Goal: Answer question/provide support

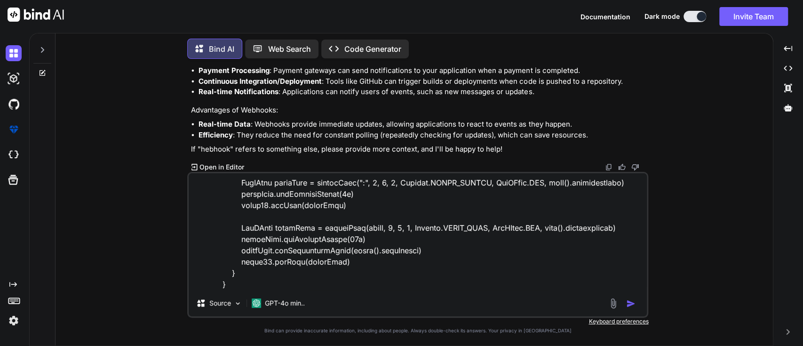
scroll to position [2157, 0]
click at [627, 304] on img "button" at bounding box center [630, 303] width 9 height 9
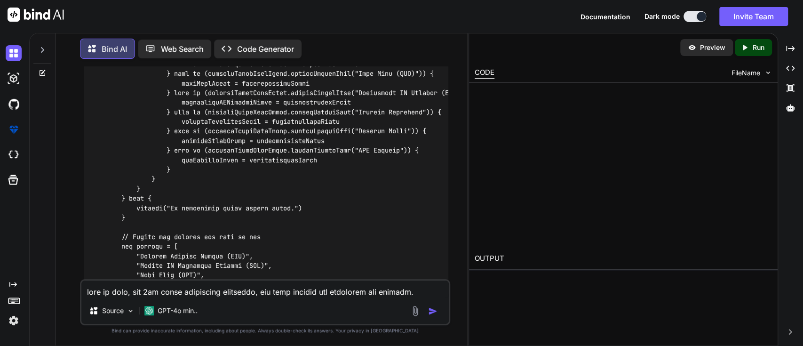
scroll to position [3170, 0]
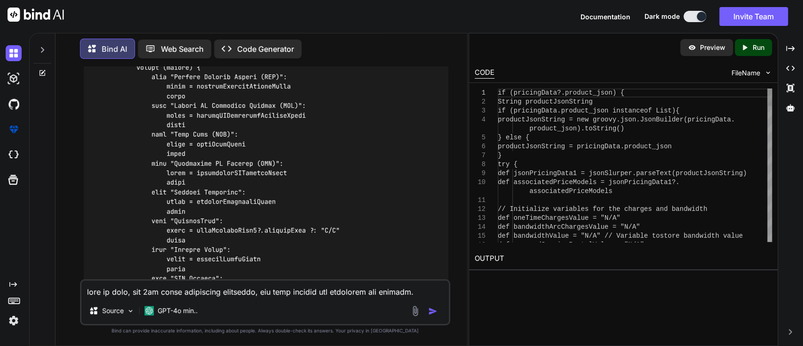
type textarea "x"
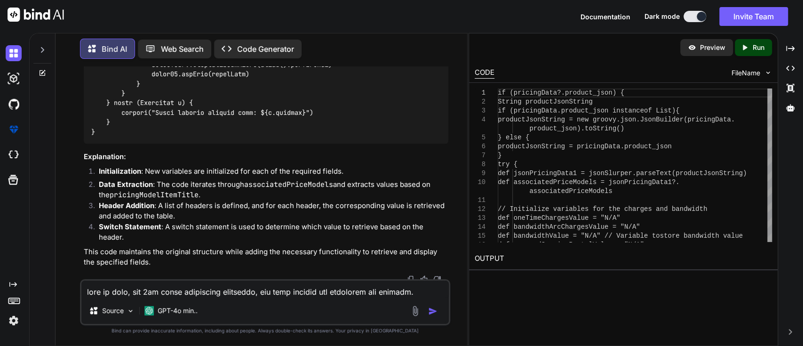
scroll to position [4003, 0]
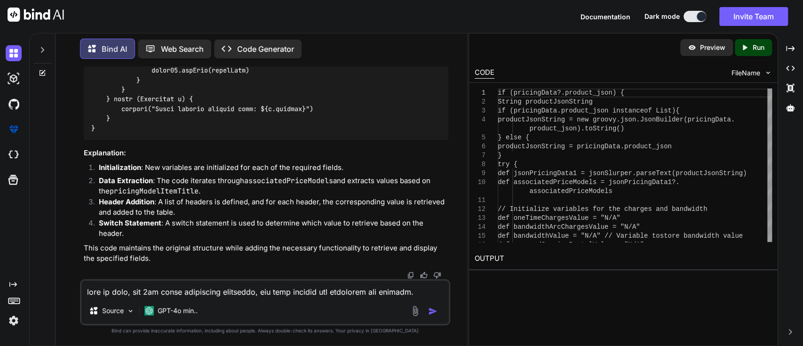
click at [202, 279] on div "Source GPT-4o min.." at bounding box center [265, 302] width 371 height 46
click at [194, 284] on textarea at bounding box center [265, 288] width 368 height 17
paste textarea "here in code, for 2nd table containing bandwidth, one time charges and bandwidt…"
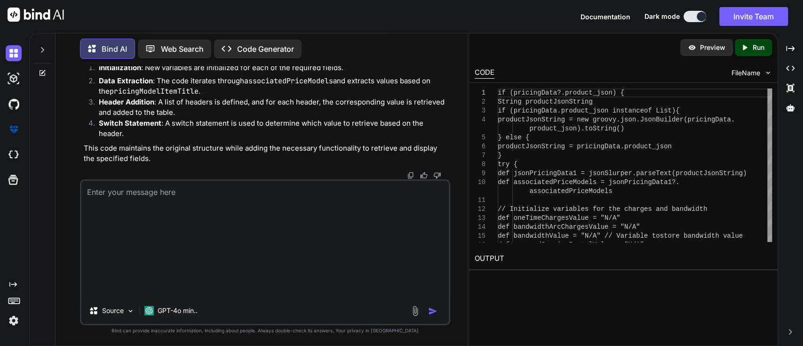
type textarea "here in code, for 2nd table containing bandwidth, one time charges and bandwidt…"
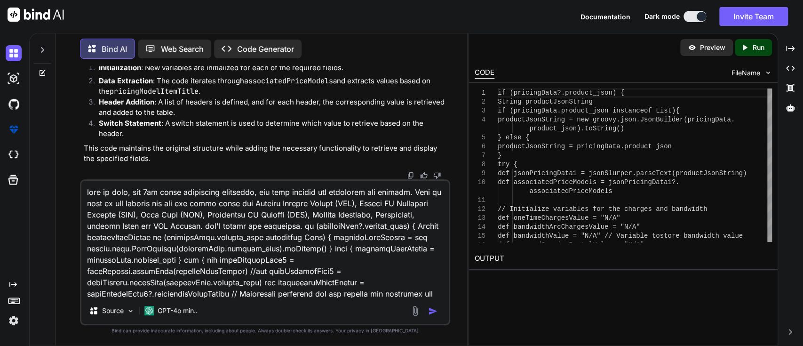
scroll to position [260, 0]
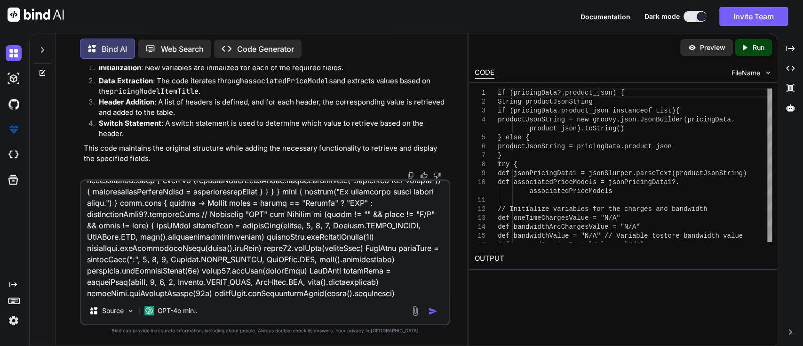
type textarea "x"
type textarea "here in code, for 2nd table containing bandwidth, one time charges and bandwidt…"
type textarea "x"
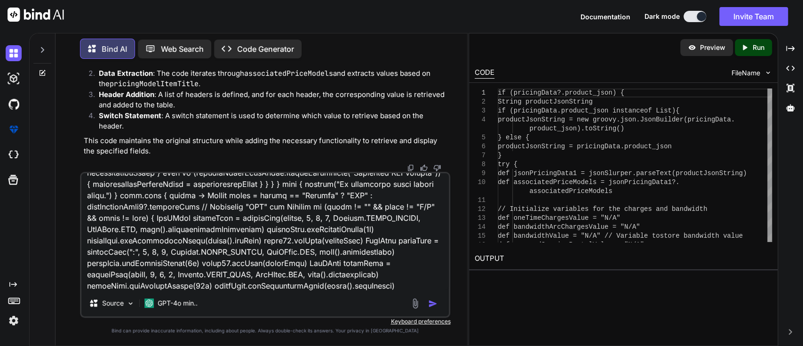
type textarea "here in code, for 2nd table containing bandwidth, one time charges and bandwidt…"
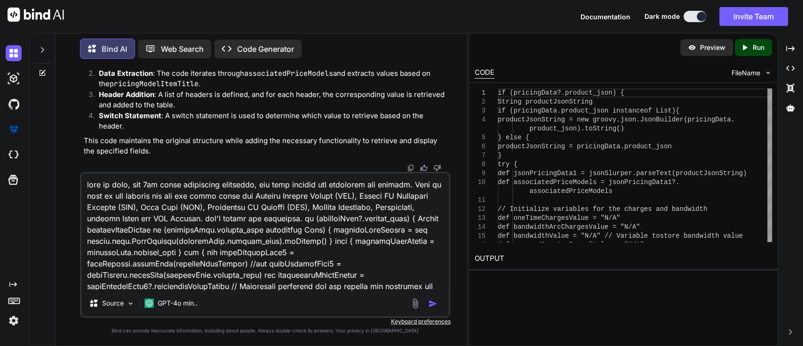
click at [360, 218] on textarea at bounding box center [265, 231] width 368 height 117
type textarea "x"
type textarea "here in code, for 2nd table containing bandwidth, one time charges and bandwidt…"
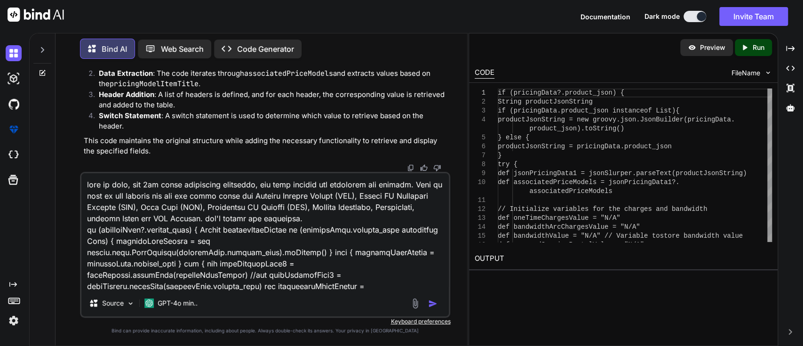
type textarea "x"
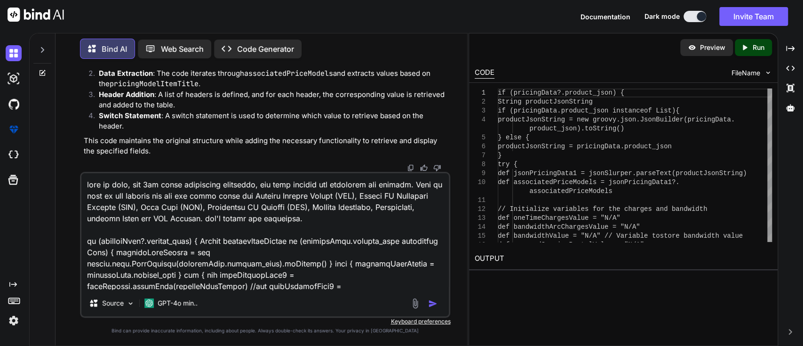
click at [359, 218] on textarea at bounding box center [265, 231] width 368 height 117
type textarea "here in code, for 2nd table containing bandwidth, one time charges and bandwidt…"
type textarea "x"
type textarea "here in code, for 2nd table containing bandwidth, one time charges and bandwidt…"
type textarea "x"
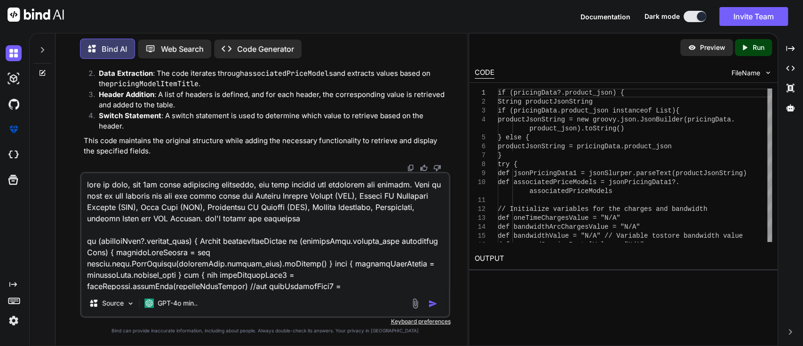
type textarea "here in code, for 2nd table containing bandwidth, one time charges and bandwidt…"
type textarea "x"
type textarea "here in code, for 2nd table containing bandwidth, one time charges and bandwidt…"
type textarea "x"
type textarea "here in code, for 2nd table containing bandwidth, one time charges and bandwidt…"
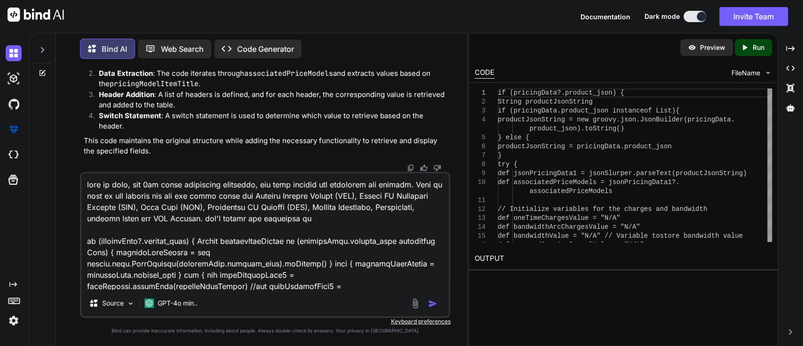
type textarea "x"
type textarea "here in code, for 2nd table containing bandwidth, one time charges and bandwidt…"
type textarea "x"
type textarea "here in code, for 2nd table containing bandwidth, one time charges and bandwidt…"
type textarea "x"
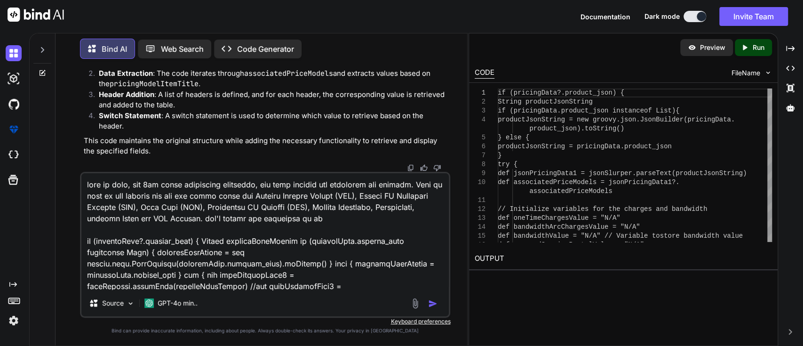
type textarea "here in code, for 2nd table containing bandwidth, one time charges and bandwidt…"
type textarea "x"
type textarea "here in code, for 2nd table containing bandwidth, one time charges and bandwidt…"
type textarea "x"
type textarea "here in code, for 2nd table containing bandwidth, one time charges and bandwidt…"
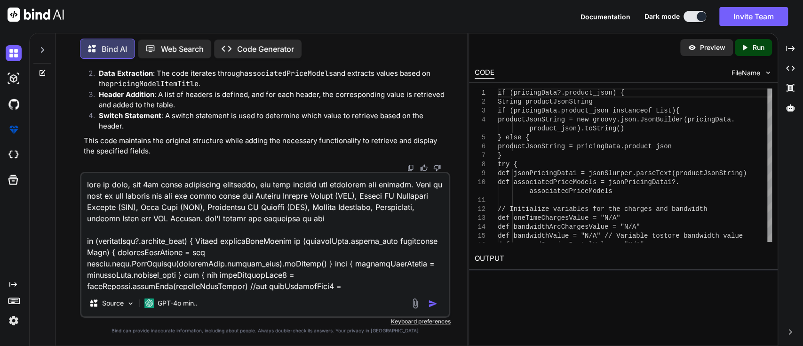
type textarea "x"
type textarea "here in code, for 2nd table containing bandwidth, one time charges and bandwidt…"
type textarea "x"
type textarea "here in code, for 2nd table containing bandwidth, one time charges and bandwidt…"
type textarea "x"
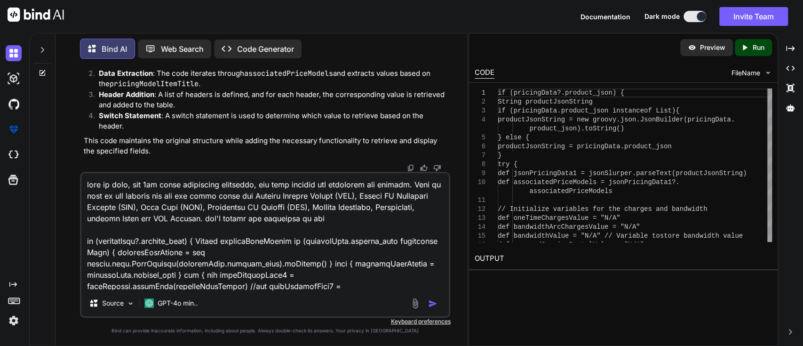
type textarea "here in code, for 2nd table containing bandwidth, one time charges and bandwidt…"
type textarea "x"
type textarea "here in code, for 2nd table containing bandwidth, one time charges and bandwidt…"
type textarea "x"
type textarea "here in code, for 2nd table containing bandwidth, one time charges and bandwidt…"
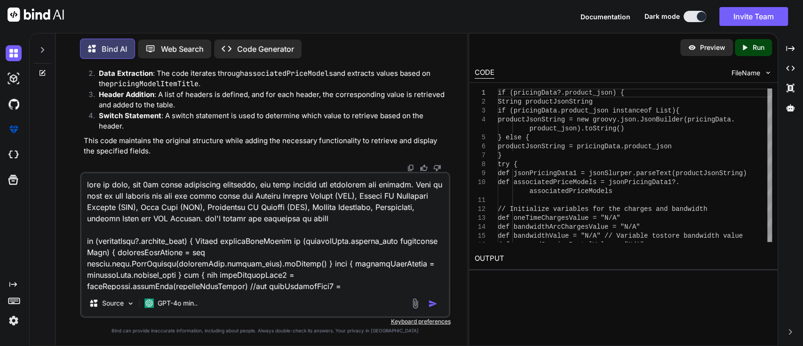
type textarea "x"
type textarea "here in code, for 2nd table containing bandwidth, one time charges and bandwidt…"
type textarea "x"
type textarea "here in code, for 2nd table containing bandwidth, one time charges and bandwidt…"
type textarea "x"
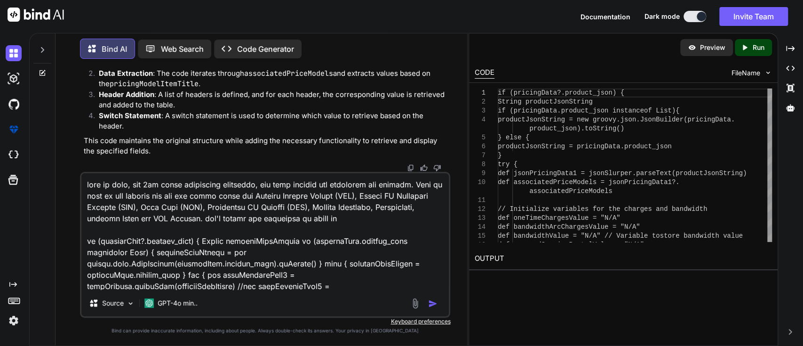
type textarea "here in code, for 2nd table containing bandwidth, one time charges and bandwidt…"
type textarea "x"
type textarea "here in code, for 2nd table containing bandwidth, one time charges and bandwidt…"
type textarea "x"
type textarea "here in code, for 2nd table containing bandwidth, one time charges and bandwidt…"
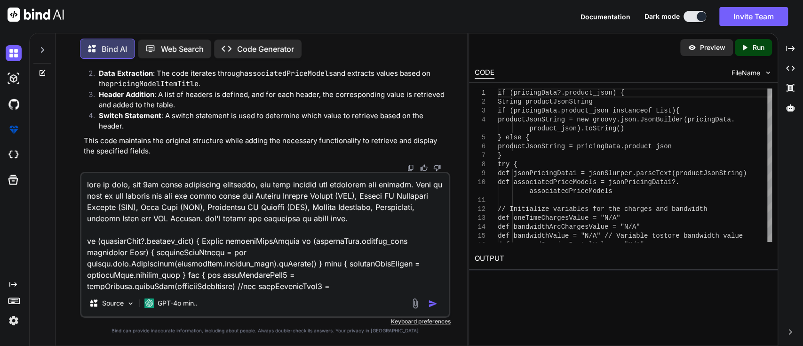
type textarea "x"
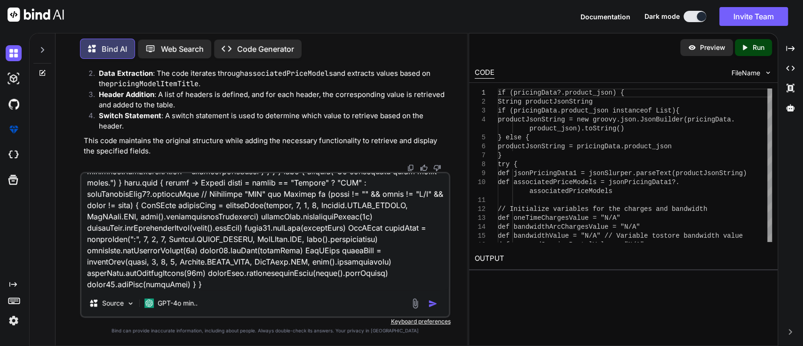
drag, startPoint x: 86, startPoint y: 242, endPoint x: 82, endPoint y: 375, distance: 132.7
click at [82, 345] on html "Documentation Dark mode Invite Team Created with Pixso. Created with Pixso. Bin…" at bounding box center [401, 173] width 803 height 346
type textarea "here in code, for 2nd table containing bandwidth, one time charges and bandwidt…"
type textarea "x"
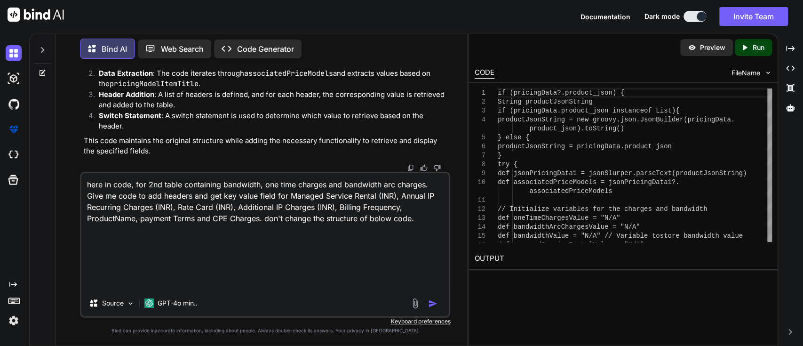
scroll to position [0, 0]
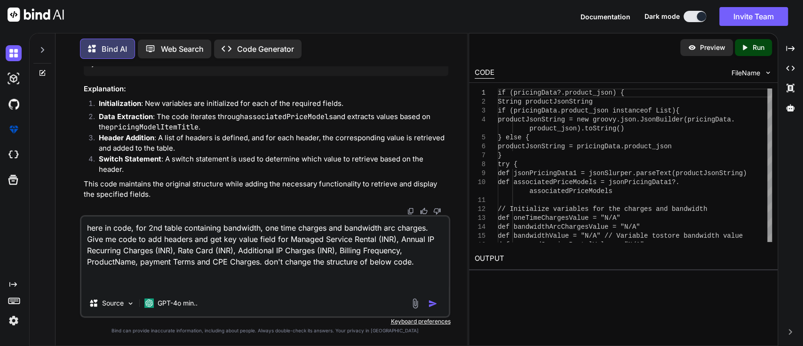
paste textarea "def headers = [ "Bandwidth", "One Time Charges (Rs.)", "Bandwidth ARC Charges(R…"
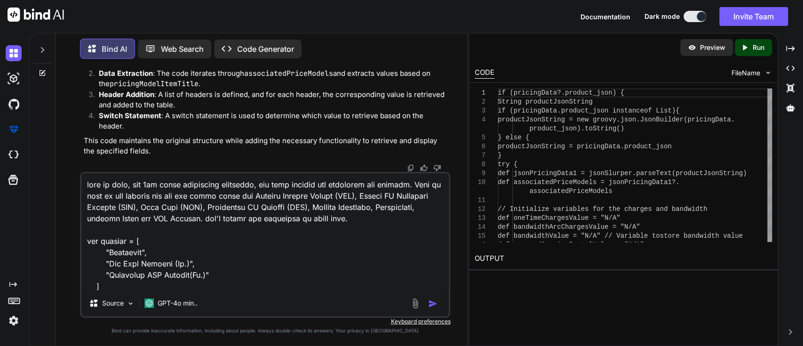
type textarea "here in code, for 2nd table containing bandwidth, one time charges and bandwidt…"
click at [432, 300] on img "button" at bounding box center [432, 303] width 9 height 9
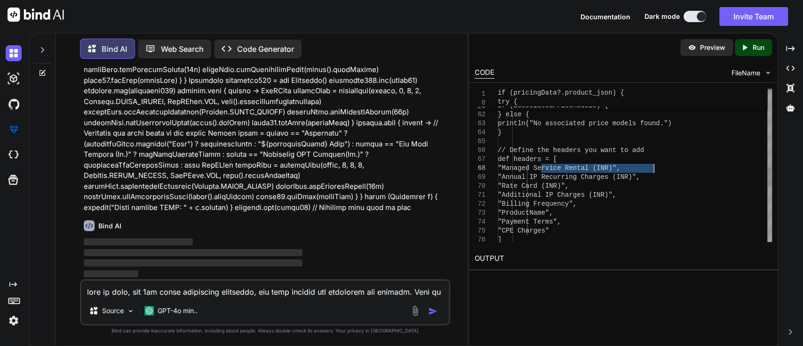
drag, startPoint x: 539, startPoint y: 167, endPoint x: 666, endPoint y: 165, distance: 126.5
click at [666, 165] on div "} } } } else { println("No associated price models fo und.") } // Define the he…" at bounding box center [635, 65] width 274 height 1340
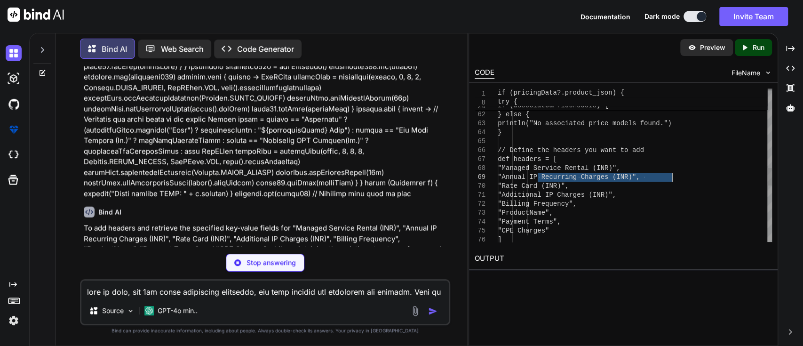
drag, startPoint x: 538, startPoint y: 178, endPoint x: 673, endPoint y: 176, distance: 135.4
click at [673, 176] on div "} } } } else { println("No associated price models fo und.") } // Define the he…" at bounding box center [635, 65] width 274 height 1340
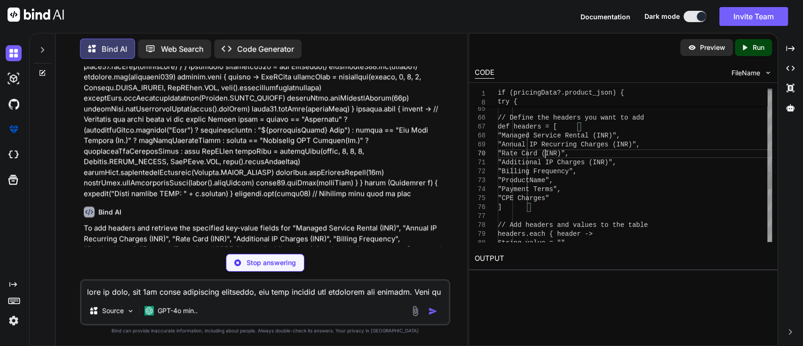
click at [543, 154] on div "// Define the headers you want to add def headers = [ "Managed Service Rental (…" at bounding box center [635, 33] width 274 height 1340
click at [554, 156] on div "// Define the headers you want to add def headers = [ "Managed Service Rental (…" at bounding box center [635, 33] width 274 height 1340
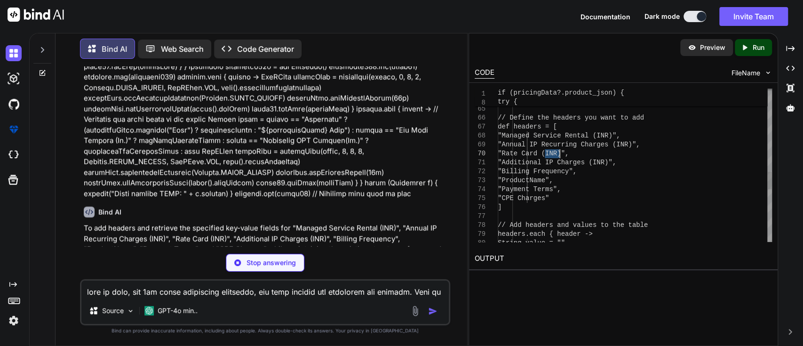
click at [554, 156] on div "// Define the headers you want to add def headers = [ "Managed Service Rental (…" at bounding box center [635, 33] width 274 height 1340
click at [551, 165] on div "// Define the headers you want to add def headers = [ "Managed Service Rental (…" at bounding box center [635, 33] width 274 height 1340
click at [551, 176] on div "// Define the headers you want to add def headers = [ "Managed Service Rental (…" at bounding box center [635, 33] width 274 height 1340
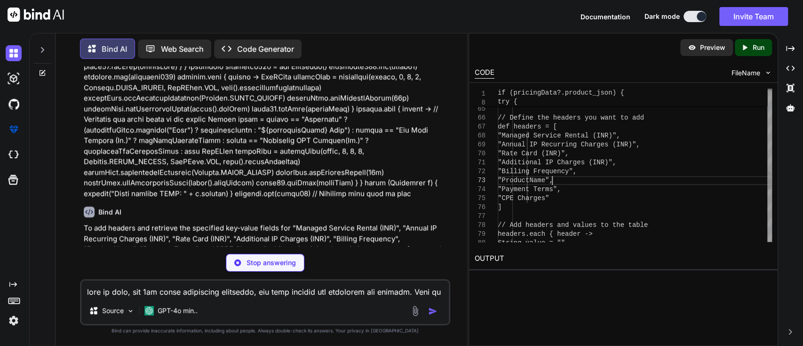
click at [551, 176] on div "// Define the headers you want to add def headers = [ "Managed Service Rental (…" at bounding box center [635, 33] width 274 height 1340
click at [553, 171] on div "// Define the headers you want to add def headers = [ "Managed Service Rental (…" at bounding box center [635, 33] width 274 height 1340
type textarea ""Billing Frequency", "ProductName", "Payment Terms", "CPE Charges" ] // Add hea…"
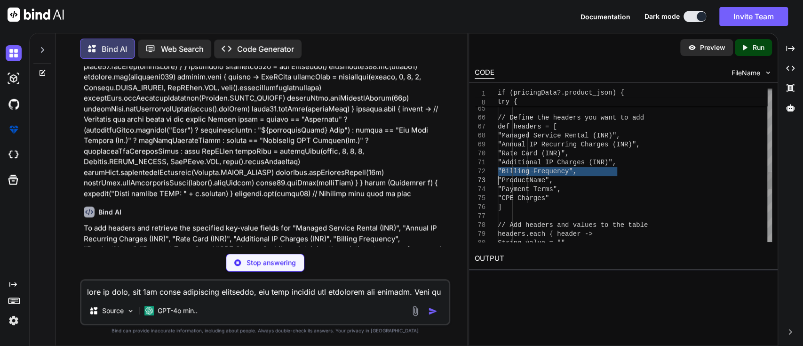
click at [553, 171] on div "// Define the headers you want to add def headers = [ "Managed Service Rental (…" at bounding box center [635, 33] width 274 height 1340
click at [553, 179] on div "// Define the headers you want to add def headers = [ "Managed Service Rental (…" at bounding box center [635, 33] width 274 height 1340
click at [551, 193] on div "// Define the headers you want to add def headers = [ "Managed Service Rental (…" at bounding box center [635, 33] width 274 height 1340
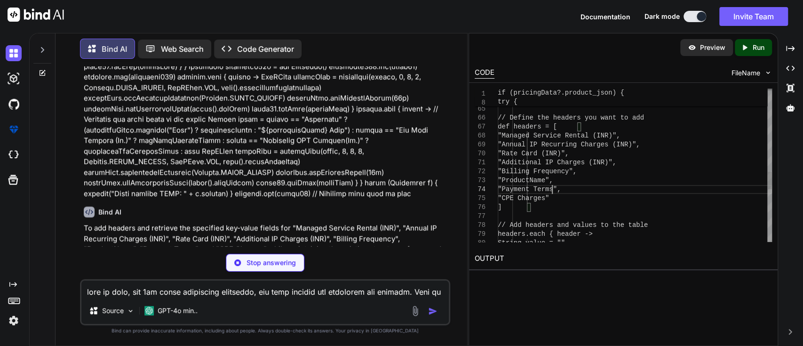
click at [551, 193] on div "// Define the headers you want to add def headers = [ "Managed Service Rental (…" at bounding box center [635, 33] width 274 height 1340
click at [552, 198] on div "// Define the headers you want to add def headers = [ "Managed Service Rental (…" at bounding box center [635, 33] width 274 height 1340
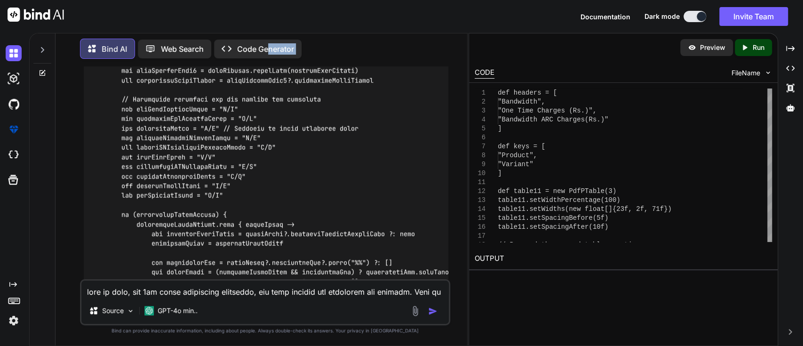
scroll to position [4887, 0]
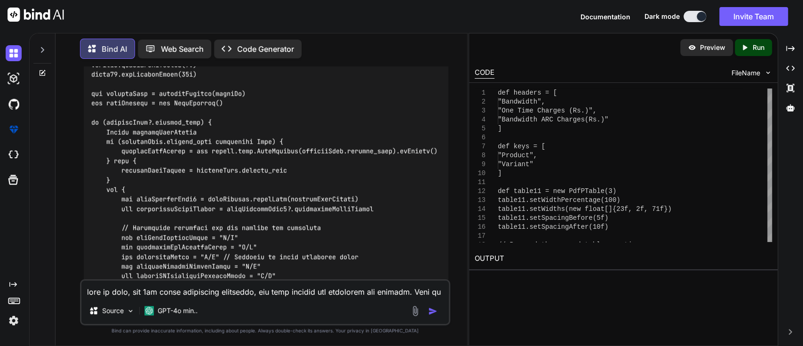
drag, startPoint x: 81, startPoint y: 90, endPoint x: 418, endPoint y: 204, distance: 355.6
click at [418, 204] on div "You record class Bind AI It seems like you're asking about a "record class." In…" at bounding box center [265, 205] width 371 height 279
copy p "here in code, for 2nd table containing bandwidth, one time charges and bandwidt…"
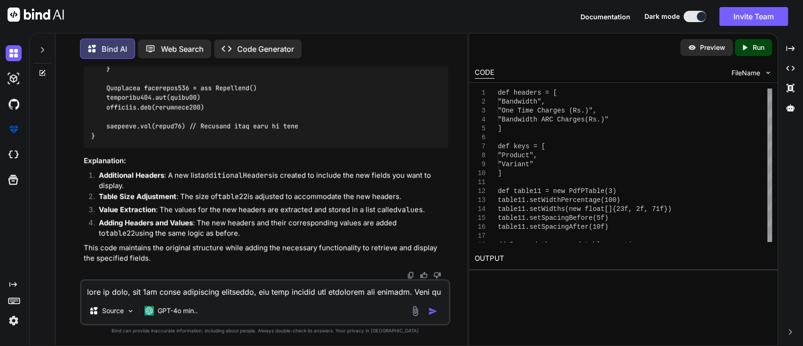
scroll to position [6608, 0]
click at [177, 281] on textarea at bounding box center [265, 288] width 368 height 17
paste textarea "here in code, for 2nd table containing bandwidth, one time charges and bandwidt…"
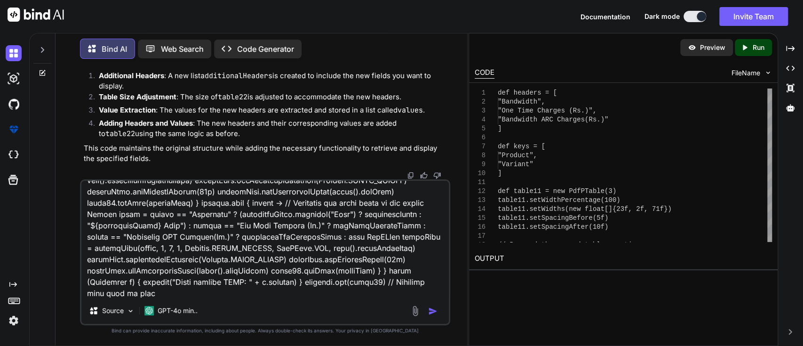
scroll to position [0, 0]
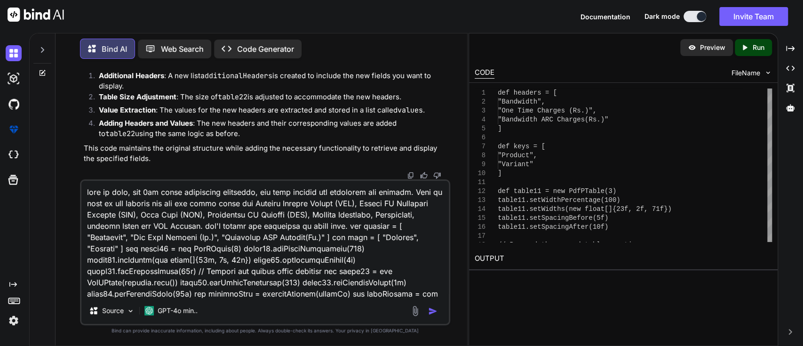
click at [263, 228] on textarea at bounding box center [265, 239] width 368 height 117
click at [414, 225] on textarea at bounding box center [265, 239] width 368 height 117
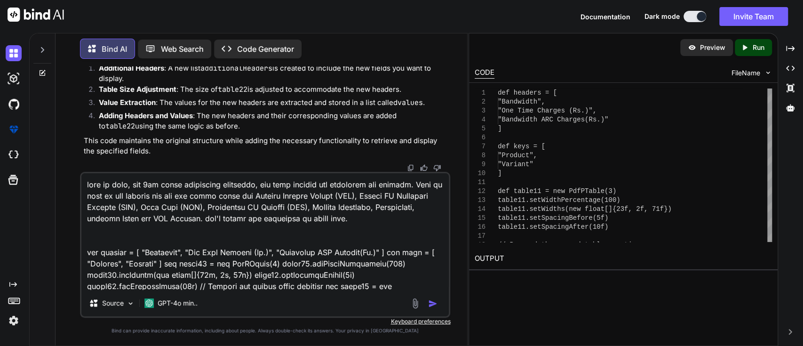
click at [111, 184] on textarea at bounding box center [265, 231] width 368 height 117
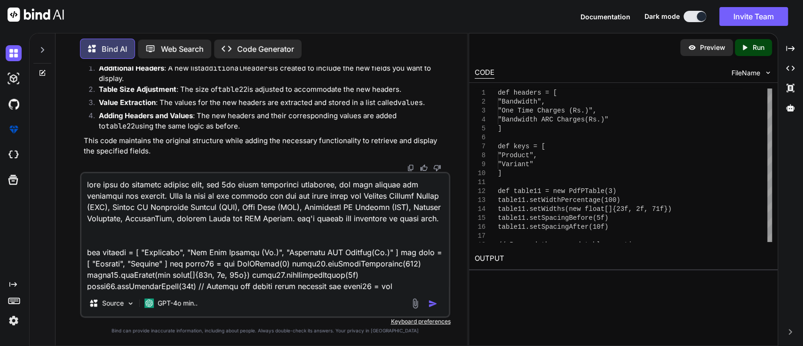
click at [269, 186] on textarea at bounding box center [265, 231] width 368 height 117
click at [240, 186] on textarea at bounding box center [265, 231] width 368 height 117
click at [257, 183] on textarea at bounding box center [265, 231] width 368 height 117
click at [167, 197] on textarea at bounding box center [265, 231] width 368 height 117
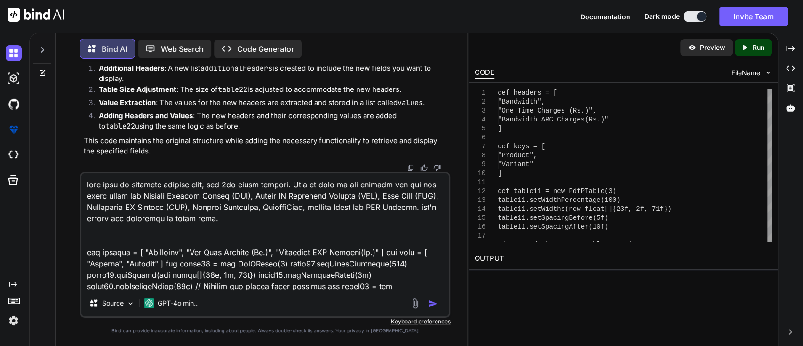
click at [290, 179] on textarea at bounding box center [265, 231] width 368 height 117
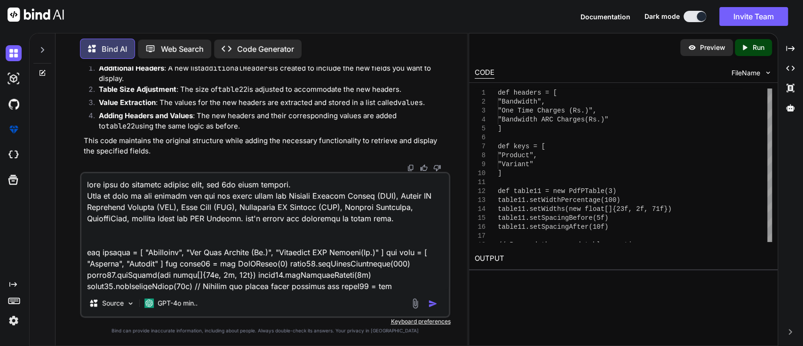
click at [254, 200] on textarea at bounding box center [265, 231] width 368 height 117
click at [218, 192] on textarea at bounding box center [265, 231] width 368 height 117
type textarea "here this is existing working code, for 2nd table headers. Give me code to add …"
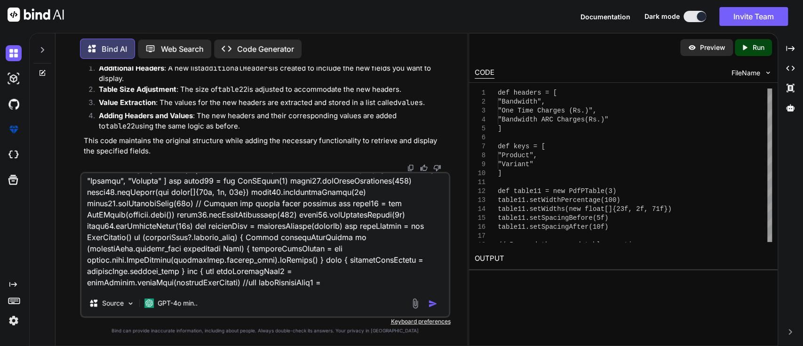
scroll to position [125, 0]
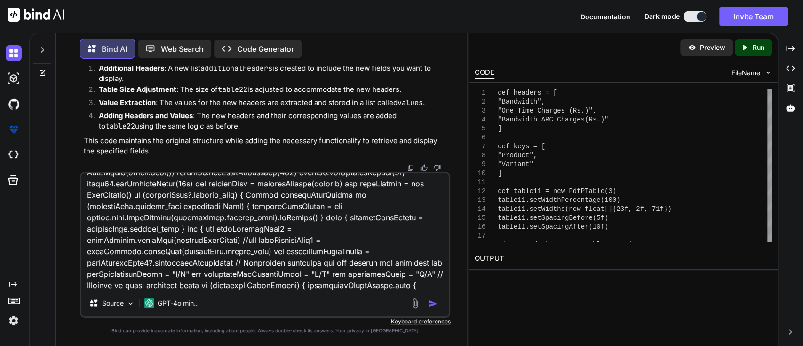
click at [432, 303] on img "button" at bounding box center [432, 303] width 9 height 9
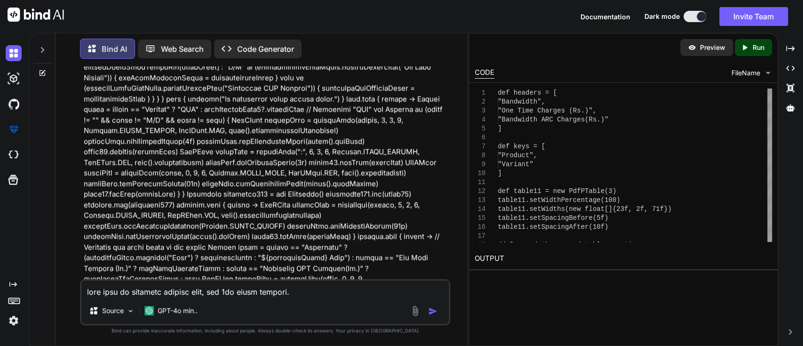
scroll to position [6821, 0]
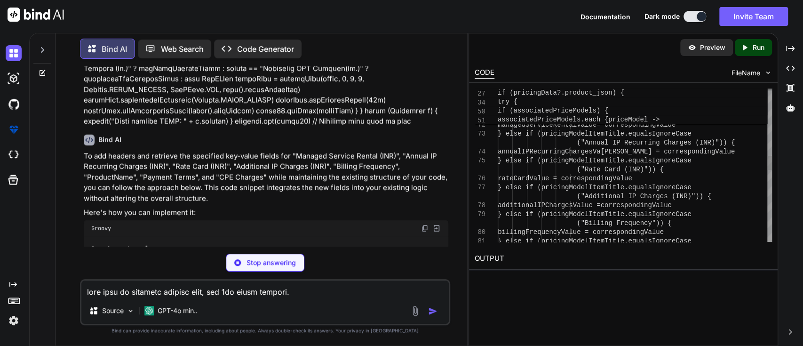
click at [672, 180] on div "additionalIPChargesValue = correspondingValue } else if (pricingModelItemTit le…" at bounding box center [635, 192] width 274 height 1662
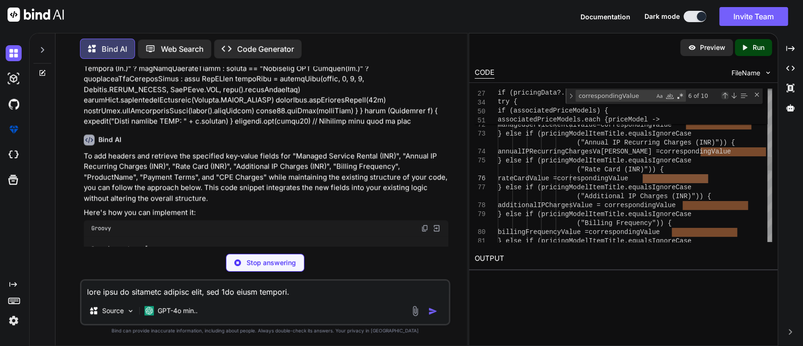
click at [724, 97] on div "Previous Match (Shift+Enter)" at bounding box center [725, 96] width 8 height 8
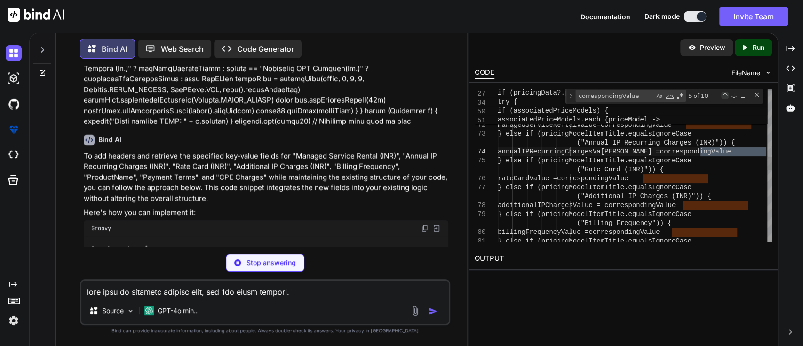
click at [724, 97] on div "Previous Match (Shift+Enter)" at bounding box center [725, 96] width 8 height 8
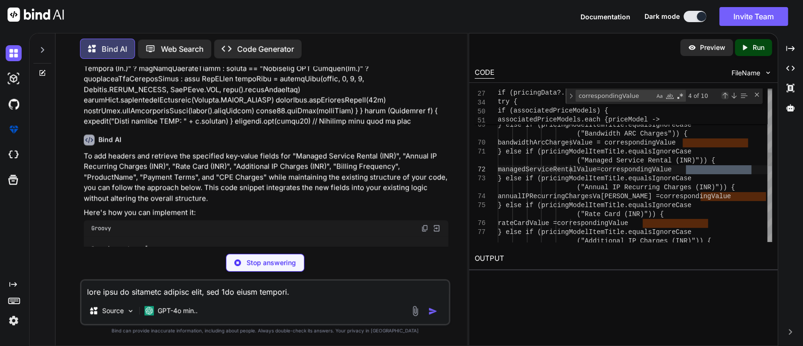
click at [724, 97] on div "Previous Match (Shift+Enter)" at bounding box center [725, 96] width 8 height 8
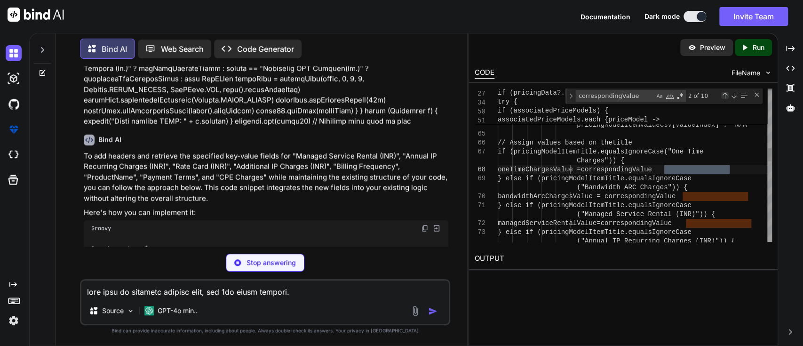
click at [724, 97] on div "Previous Match (Shift+Enter)" at bounding box center [725, 96] width 8 height 8
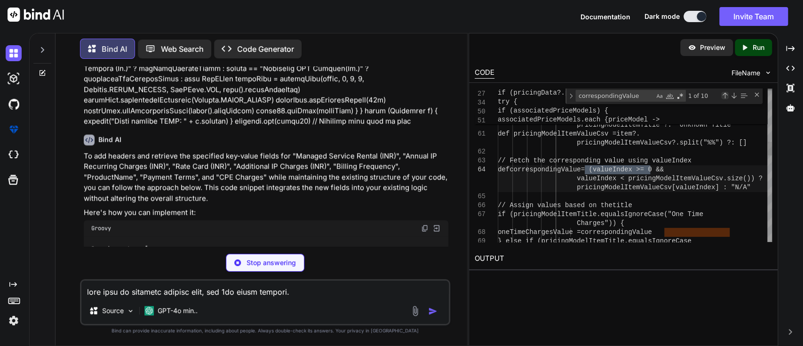
click at [724, 97] on div "Previous Match (Shift+Enter)" at bounding box center [725, 96] width 8 height 8
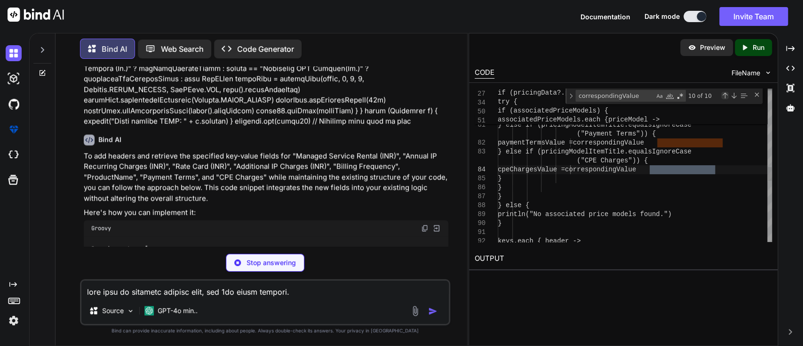
click at [726, 97] on div "Previous Match (Shift+Enter)" at bounding box center [725, 96] width 8 height 8
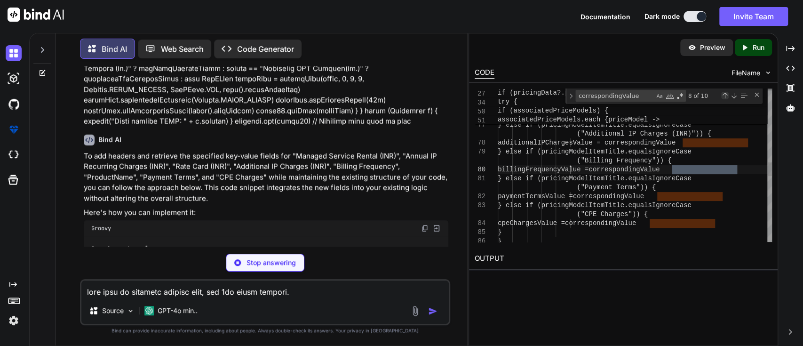
click at [726, 97] on div "Previous Match (Shift+Enter)" at bounding box center [725, 96] width 8 height 8
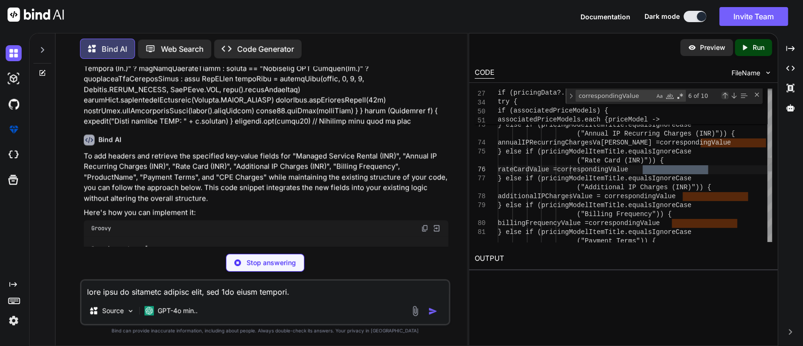
click at [726, 97] on div "Previous Match (Shift+Enter)" at bounding box center [725, 96] width 8 height 8
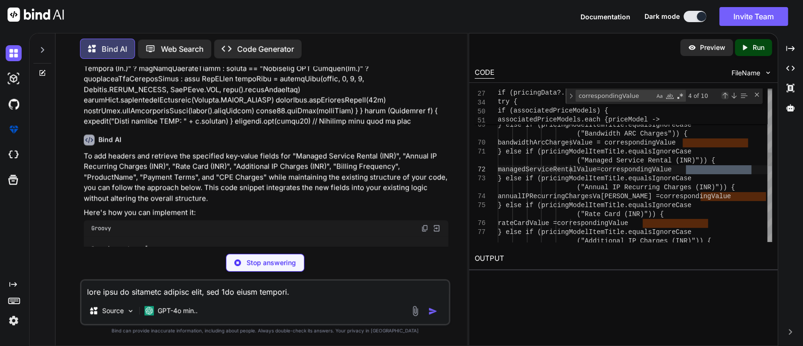
click at [726, 97] on div "Previous Match (Shift+Enter)" at bounding box center [725, 96] width 8 height 8
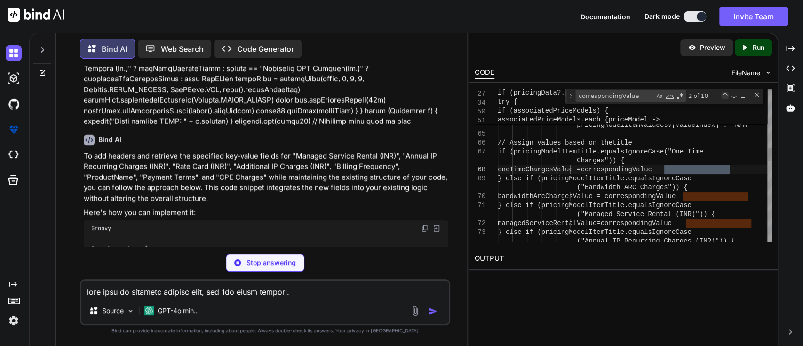
click at [726, 97] on div "Previous Match (Shift+Enter)" at bounding box center [725, 96] width 8 height 8
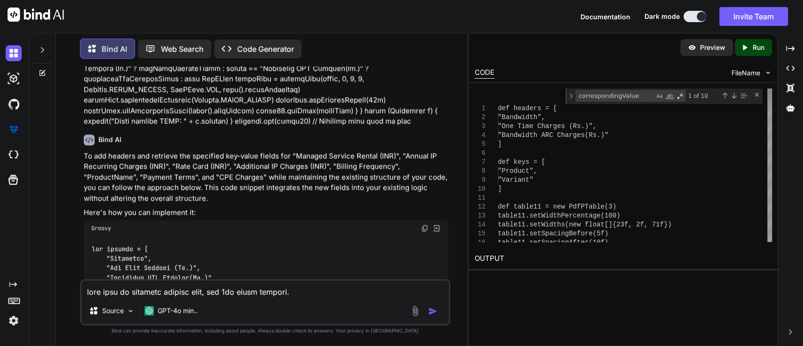
type textarea "// Fetch the corresponding value using valueIndex def correspondingValue = (val…"
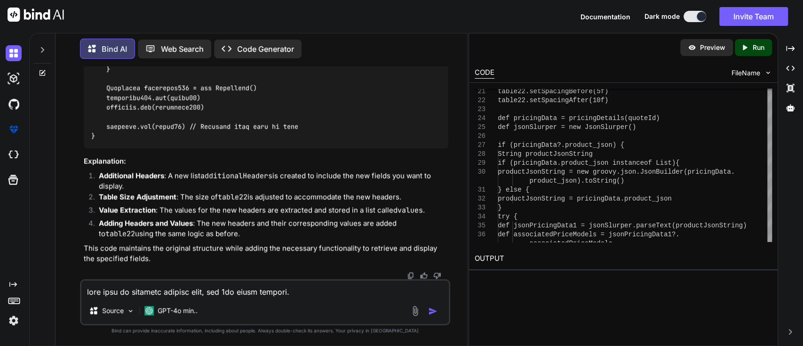
scroll to position [8666, 0]
